Goal: Register for event/course

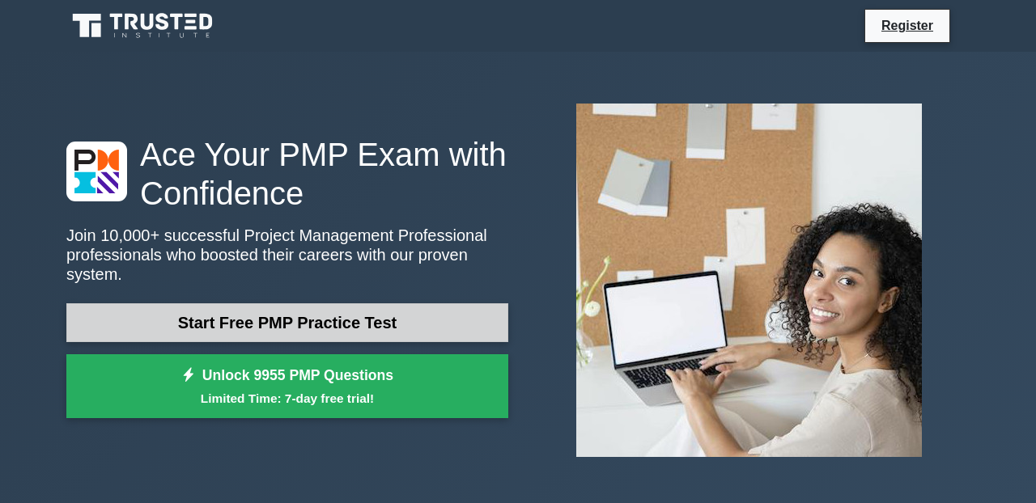
click at [350, 332] on link "Start Free PMP Practice Test" at bounding box center [287, 322] width 442 height 39
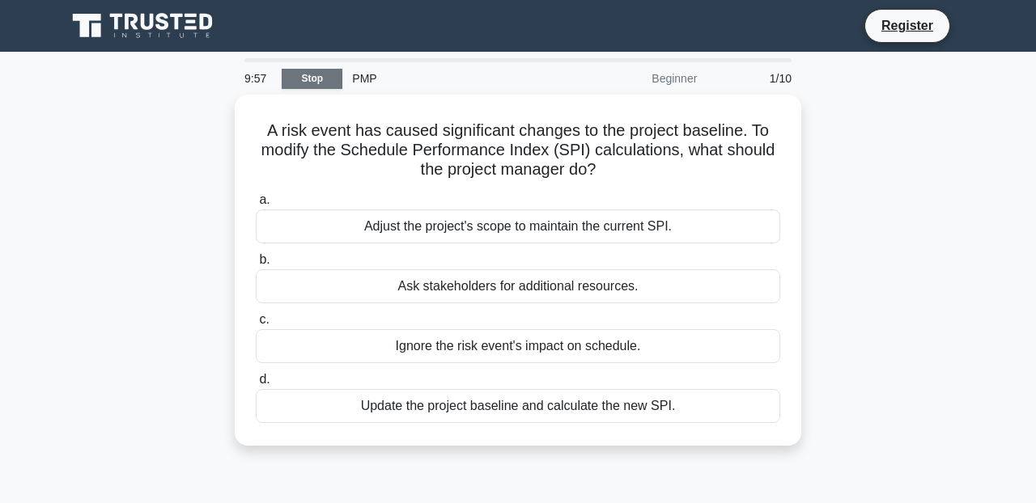
click at [303, 75] on link "Stop" at bounding box center [312, 79] width 61 height 20
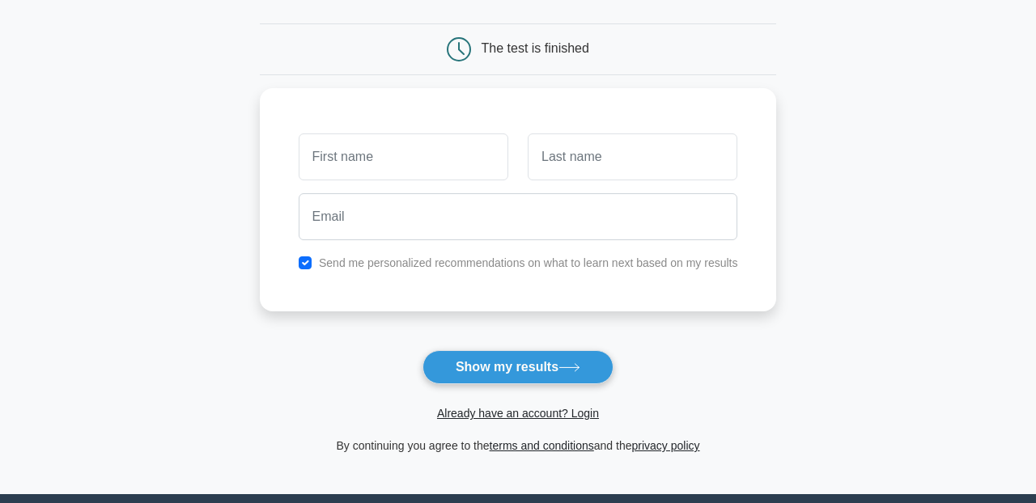
scroll to position [100, 0]
